Goal: Information Seeking & Learning: Learn about a topic

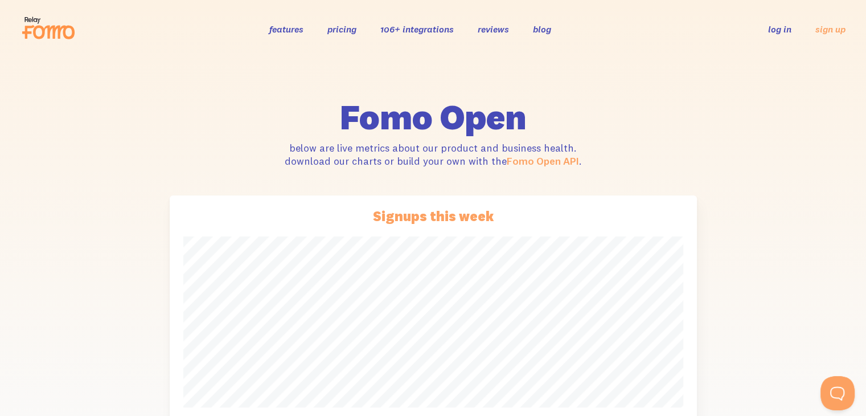
click at [55, 31] on icon at bounding box center [54, 33] width 42 height 14
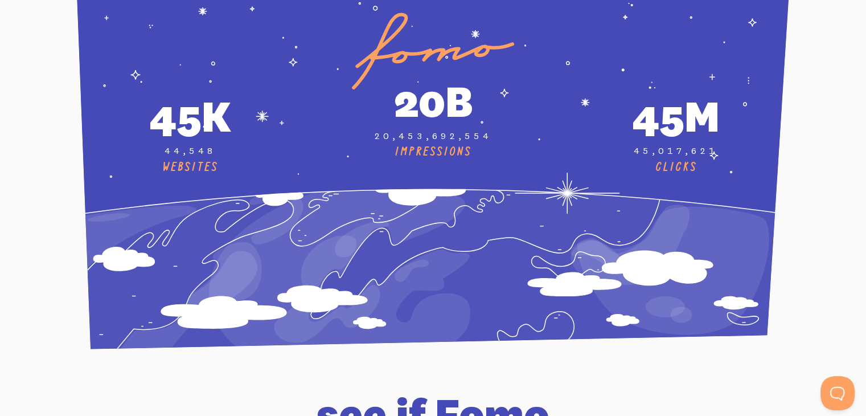
scroll to position [4260, 0]
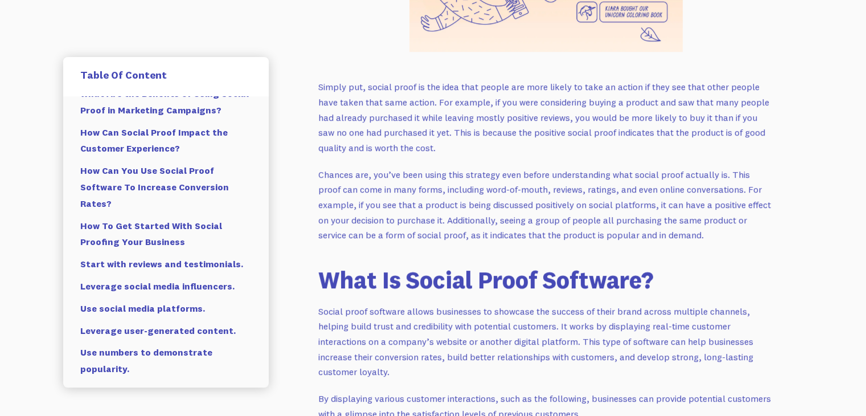
scroll to position [84, 0]
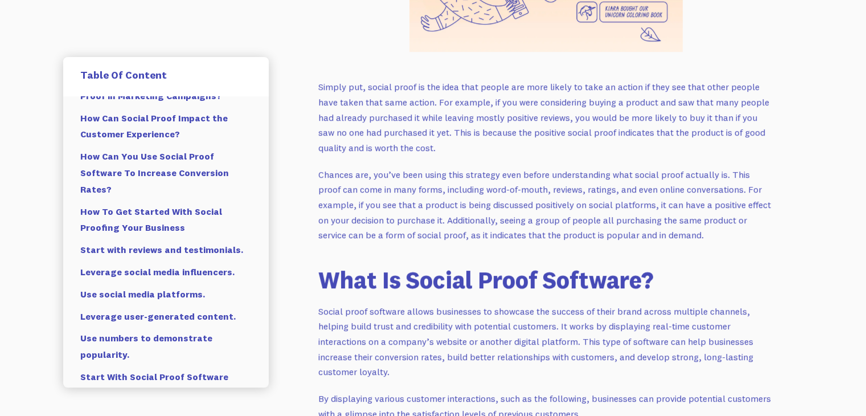
click at [173, 251] on strong "Start with reviews and testimonials." at bounding box center [161, 249] width 163 height 11
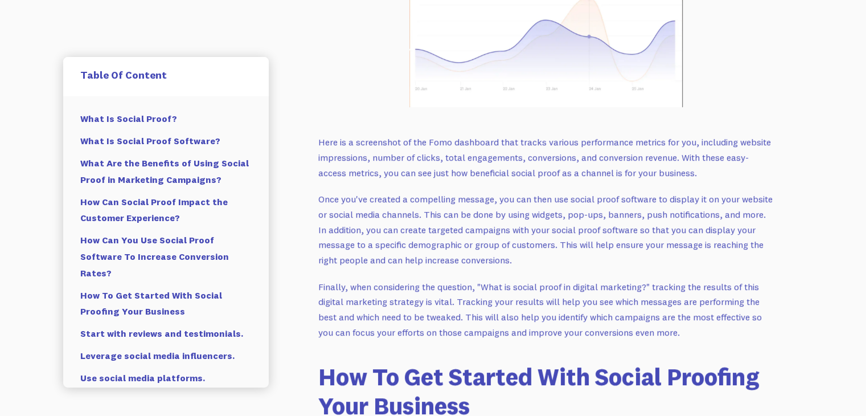
scroll to position [4500, 0]
click at [199, 256] on strong "How Can You Use Social Proof Software To Increase Conversion Rates?" at bounding box center [154, 256] width 149 height 44
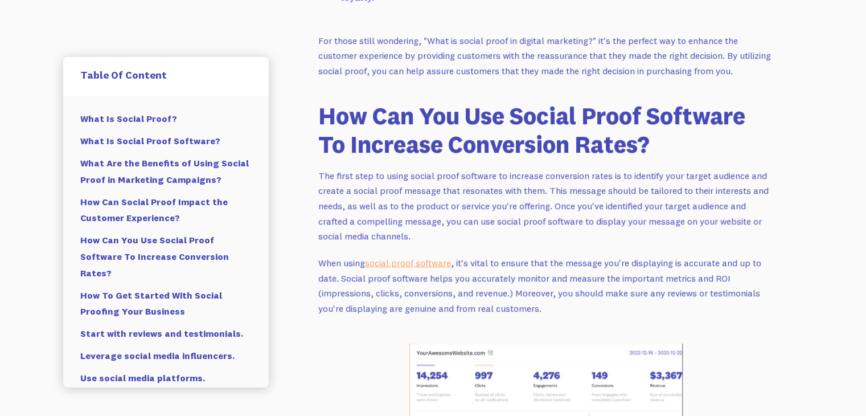
scroll to position [4078, 0]
click at [420, 256] on p "When using social proof software , it's vital to ensure that the message you're…" at bounding box center [546, 286] width 456 height 61
click at [422, 257] on link "social proof software" at bounding box center [408, 262] width 86 height 11
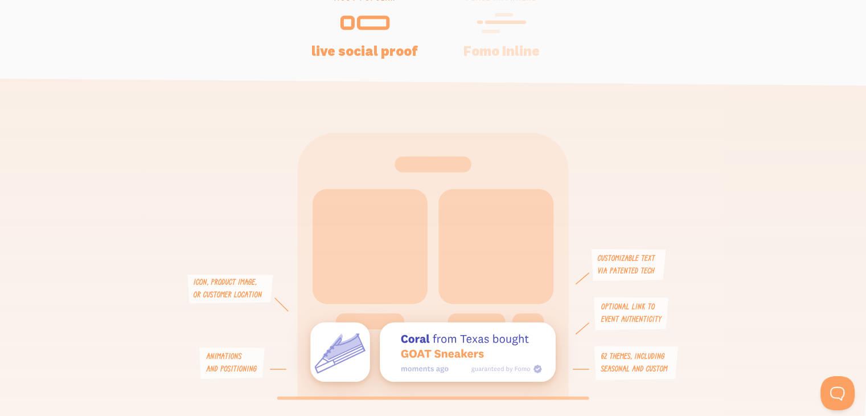
scroll to position [2493, 0]
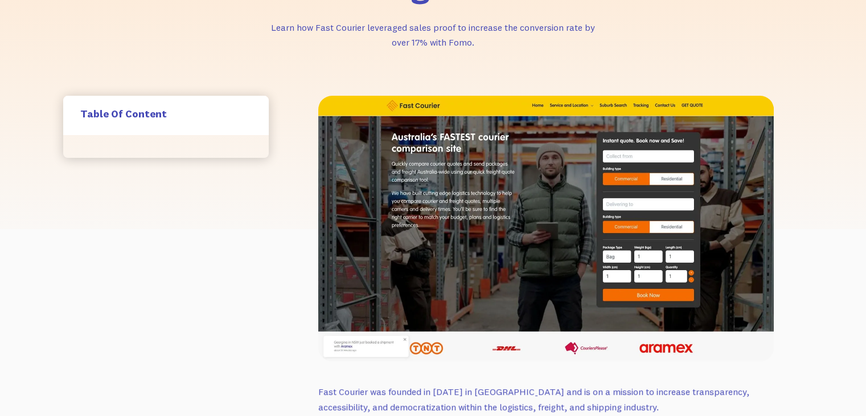
scroll to position [77, 0]
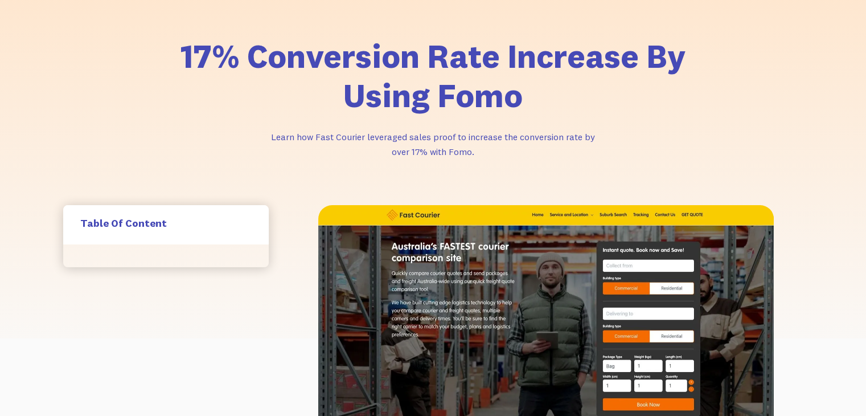
click at [268, 138] on p "Learn how Fast Courier leveraged sales proof to increase the conversion rate by…" at bounding box center [434, 144] width 342 height 30
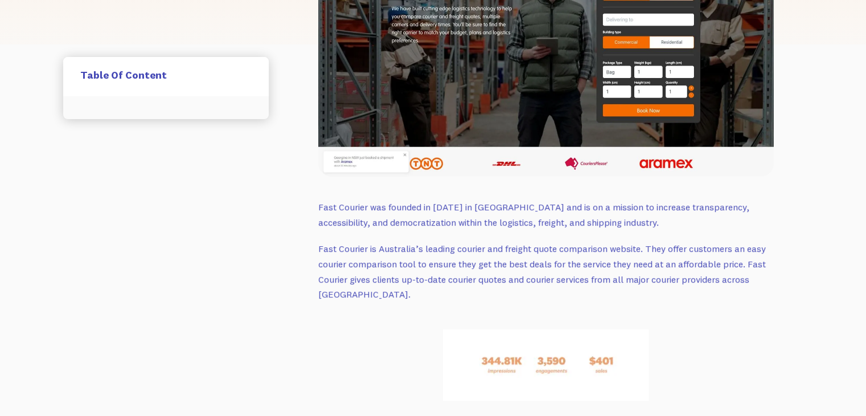
scroll to position [369, 0]
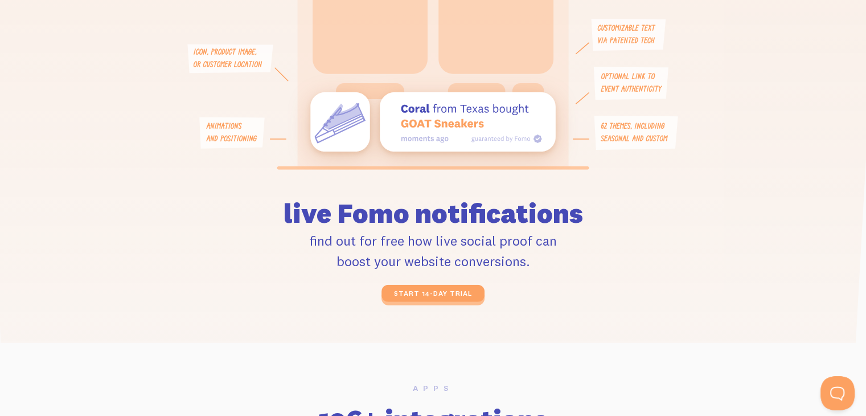
scroll to position [2719, 0]
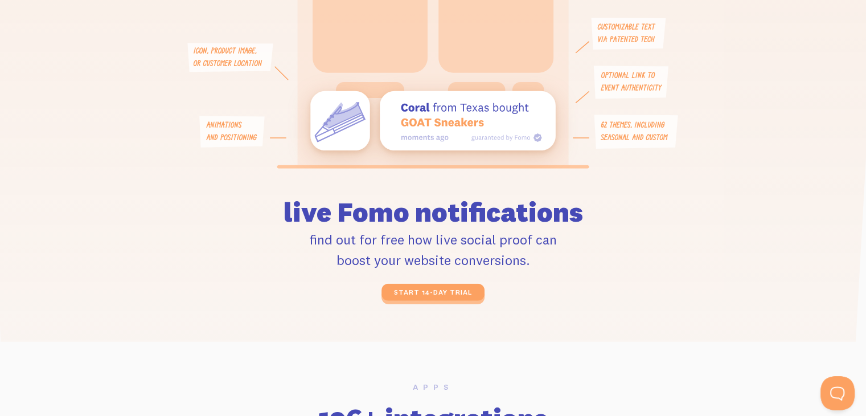
click at [435, 237] on p "find out for free how live social proof can boost your website conversions." at bounding box center [433, 249] width 472 height 41
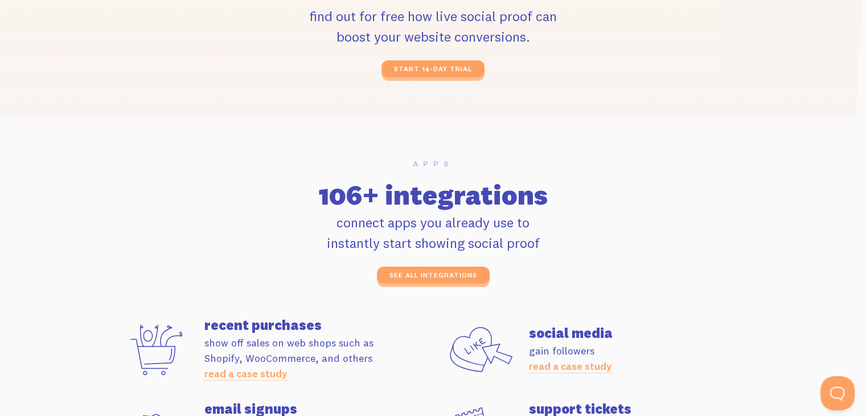
scroll to position [2968, 0]
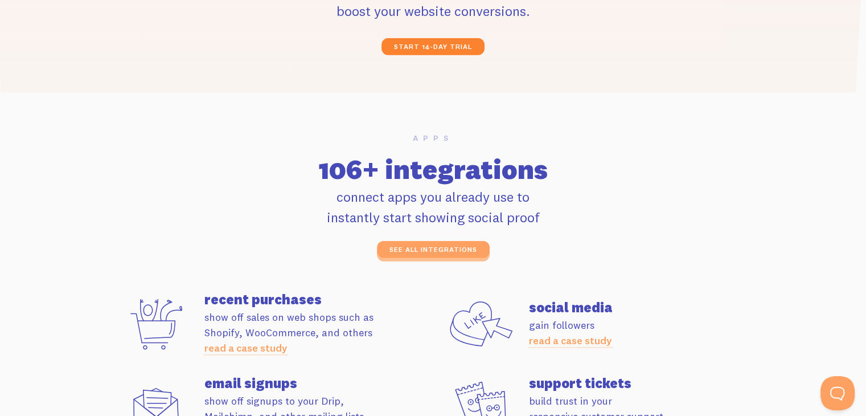
click at [420, 43] on link "start 14-day trial" at bounding box center [433, 46] width 103 height 17
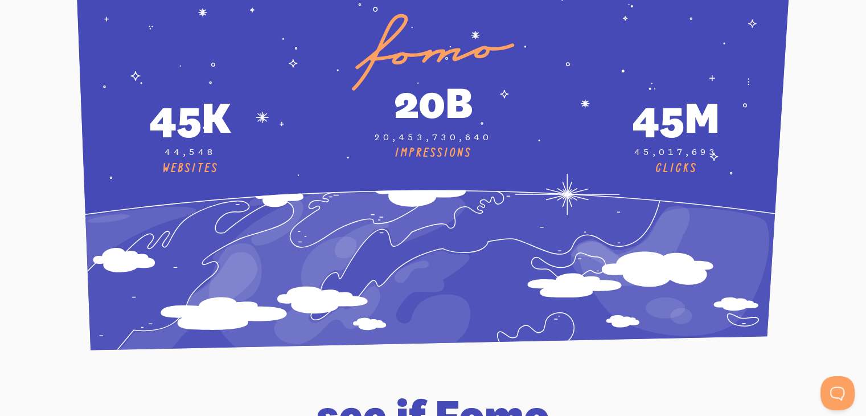
scroll to position [4268, 0]
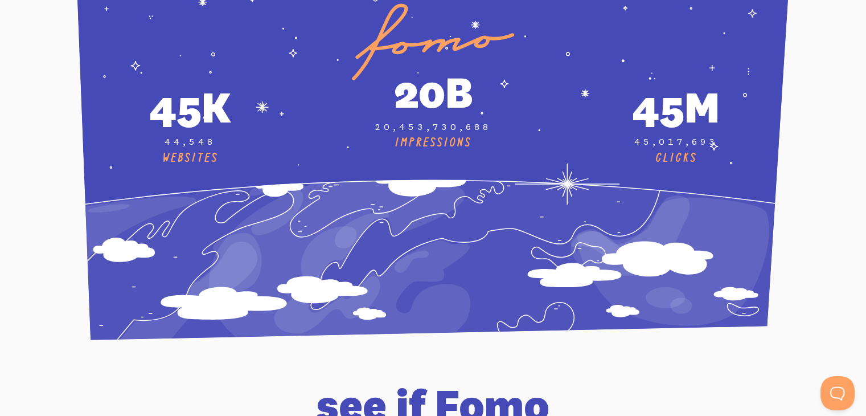
click at [412, 171] on icon at bounding box center [433, 148] width 715 height 383
click at [427, 92] on div "20b" at bounding box center [433, 92] width 230 height 56
click at [193, 108] on div "45k" at bounding box center [191, 107] width 230 height 56
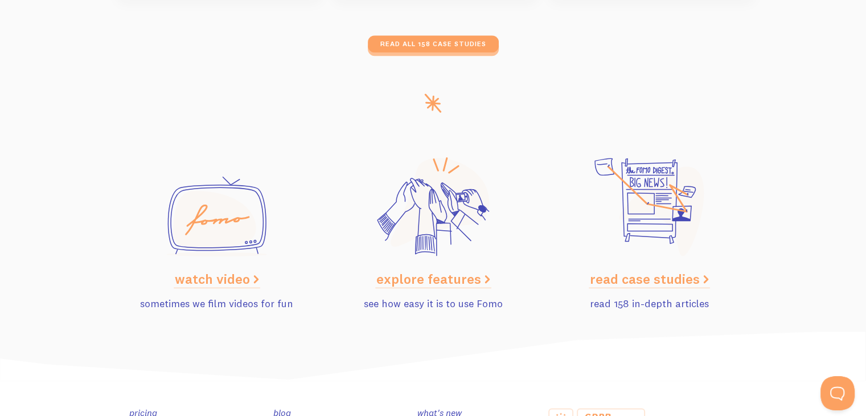
scroll to position [5618, 0]
click at [440, 279] on link "explore features" at bounding box center [434, 279] width 114 height 17
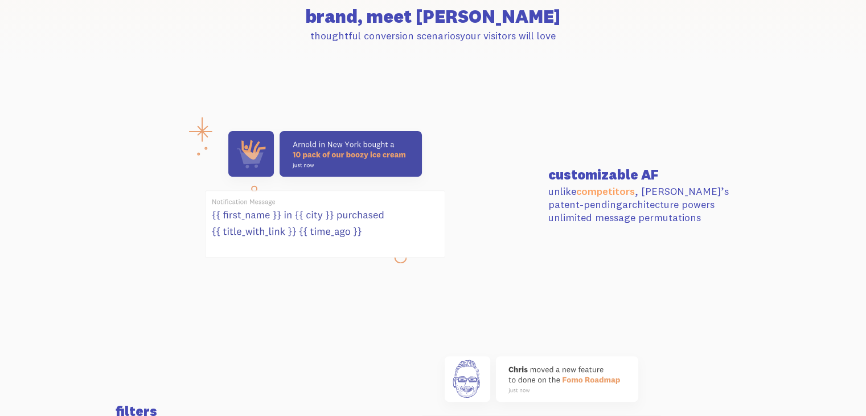
scroll to position [396, 0]
click at [606, 190] on link "competitors" at bounding box center [605, 190] width 59 height 13
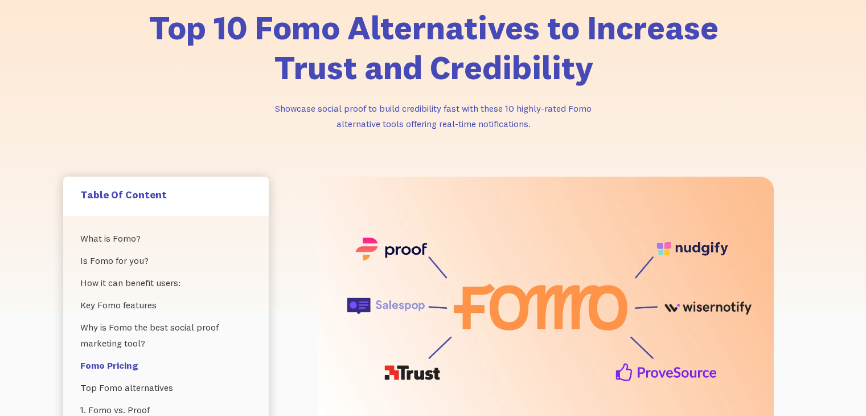
scroll to position [174, 0]
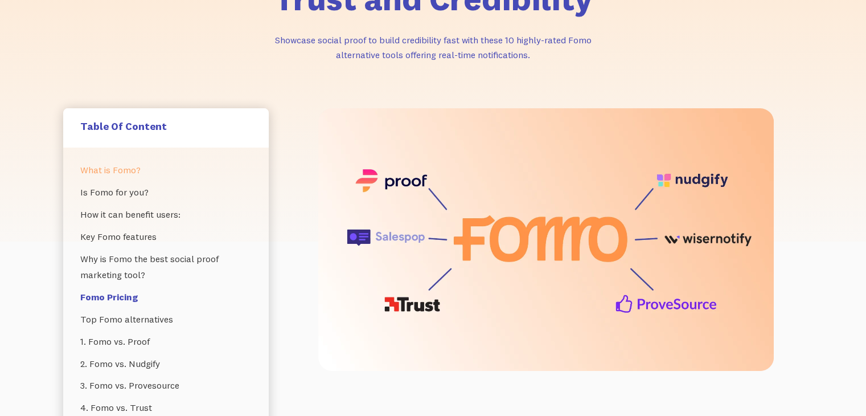
click at [106, 171] on link "What is Fomo?" at bounding box center [165, 170] width 171 height 22
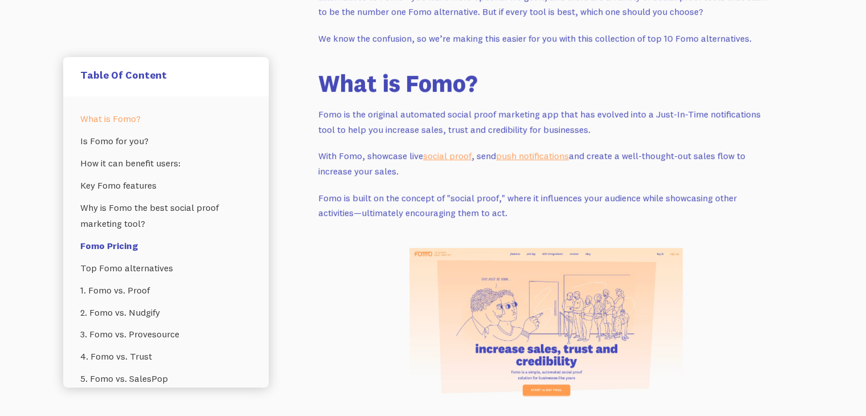
scroll to position [595, 0]
click at [534, 157] on link "push notifications" at bounding box center [532, 154] width 73 height 11
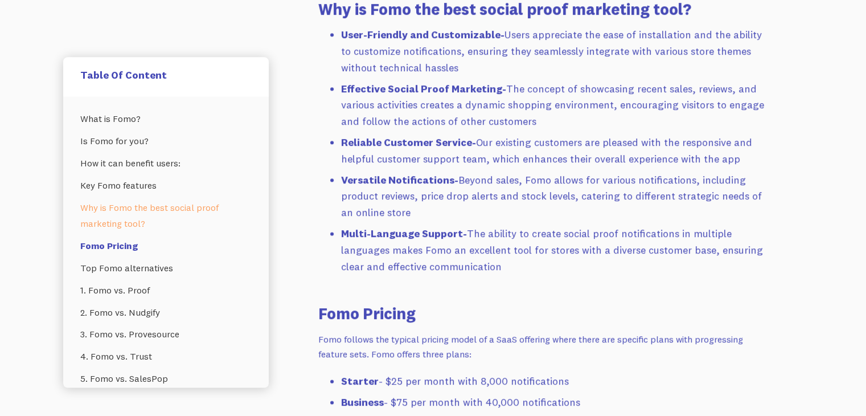
scroll to position [1990, 0]
click at [149, 187] on link "Key Fomo features" at bounding box center [165, 185] width 171 height 22
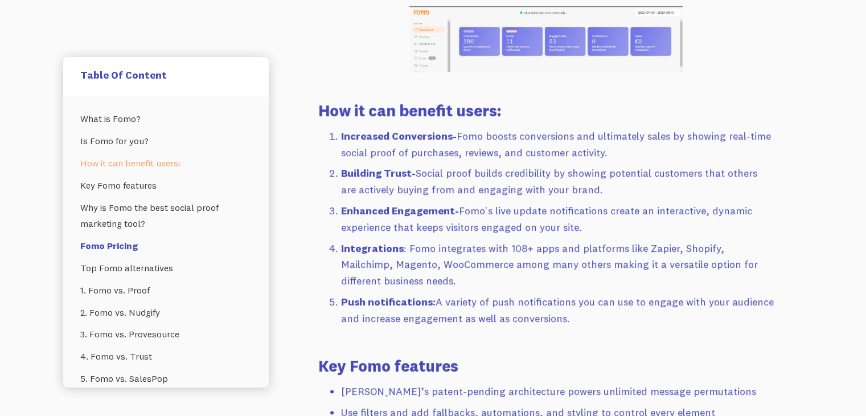
scroll to position [1215, 0]
click at [373, 296] on strong "Push notifications:" at bounding box center [388, 302] width 95 height 13
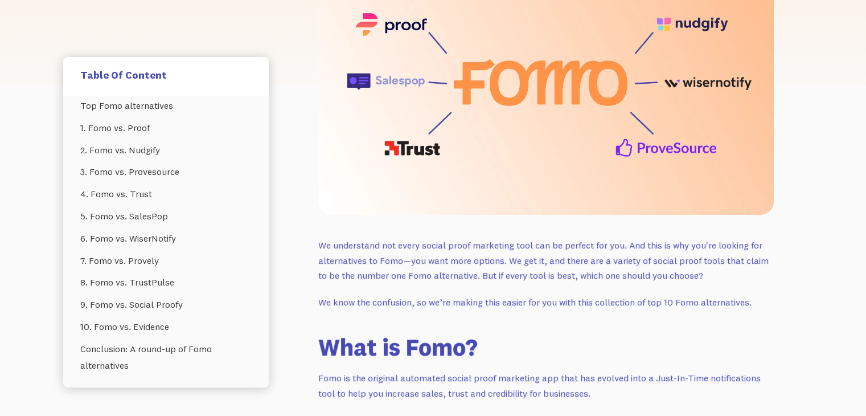
scroll to position [330, 0]
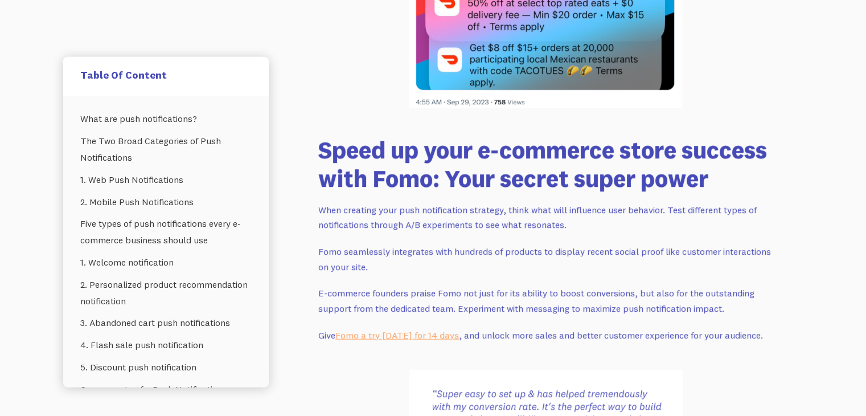
scroll to position [7554, 0]
